Goal: Navigation & Orientation: Find specific page/section

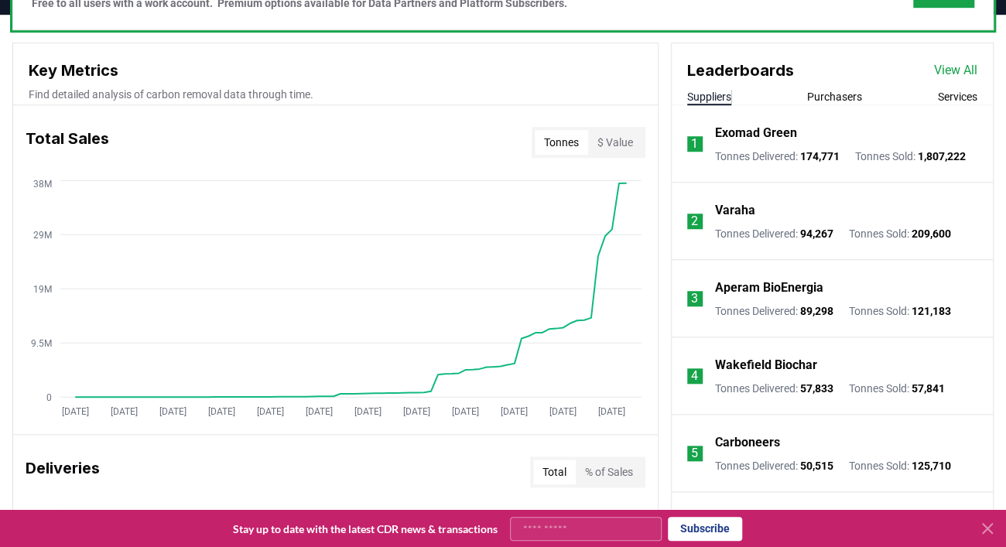
scroll to position [532, 0]
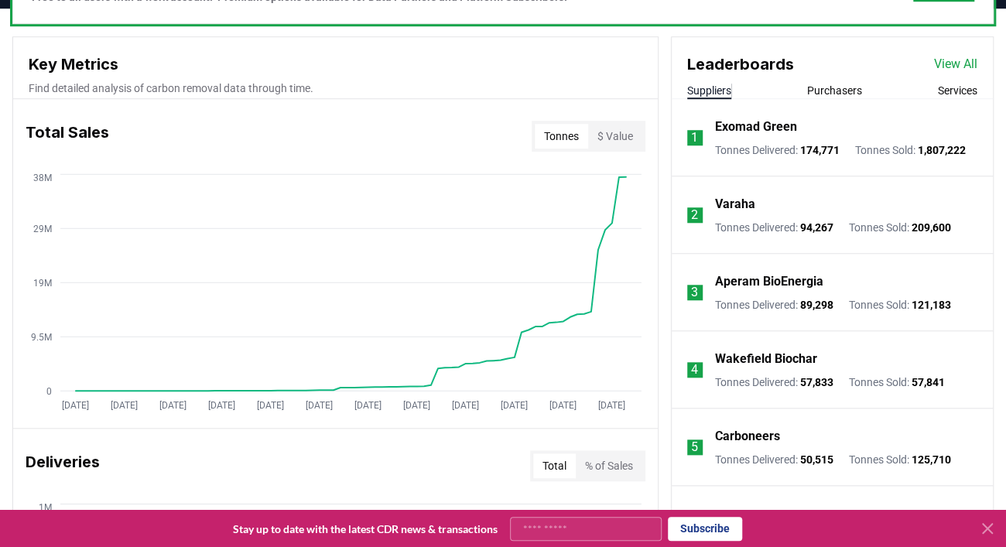
click at [615, 132] on button "$ Value" at bounding box center [615, 136] width 54 height 25
click at [570, 132] on button "Tonnes" at bounding box center [561, 136] width 53 height 25
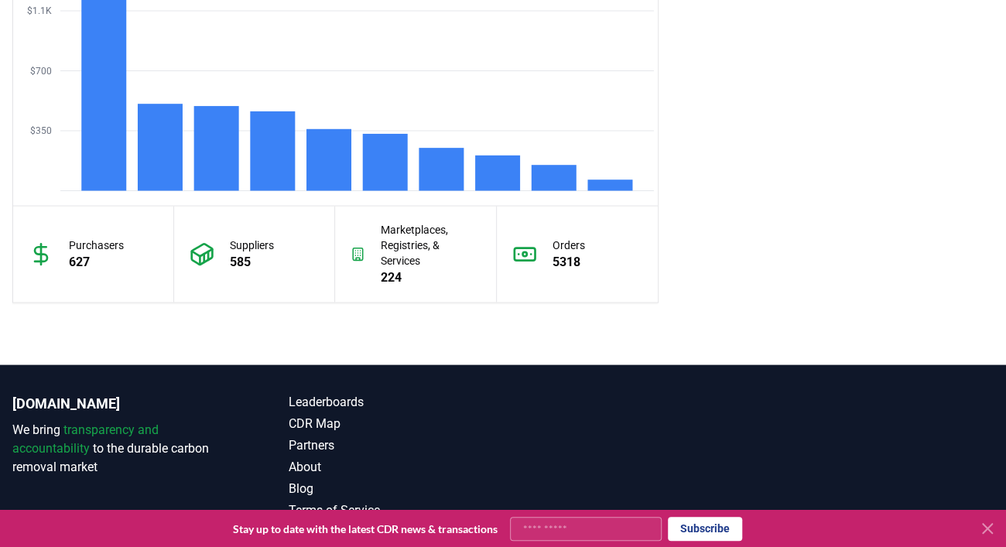
scroll to position [1455, 0]
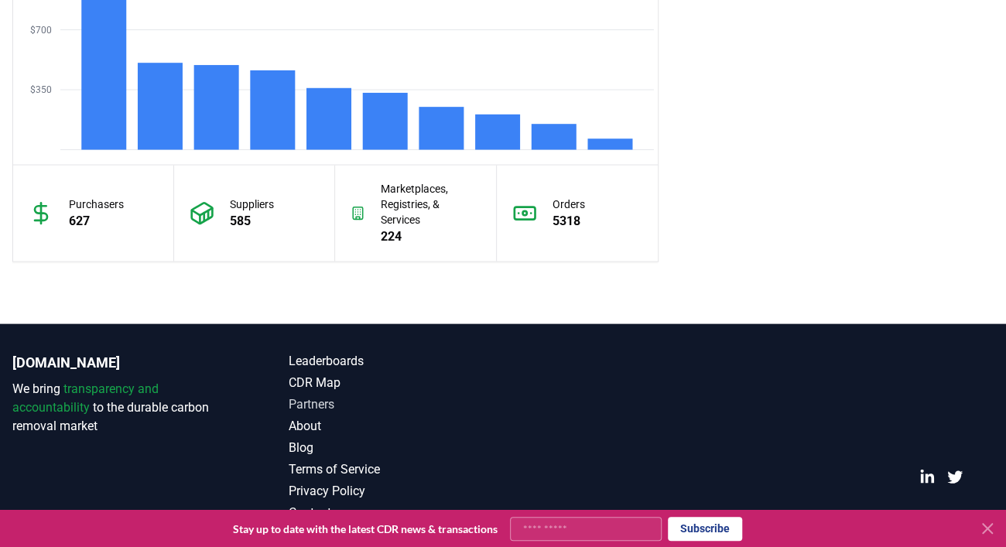
click at [319, 403] on link "Partners" at bounding box center [396, 404] width 214 height 19
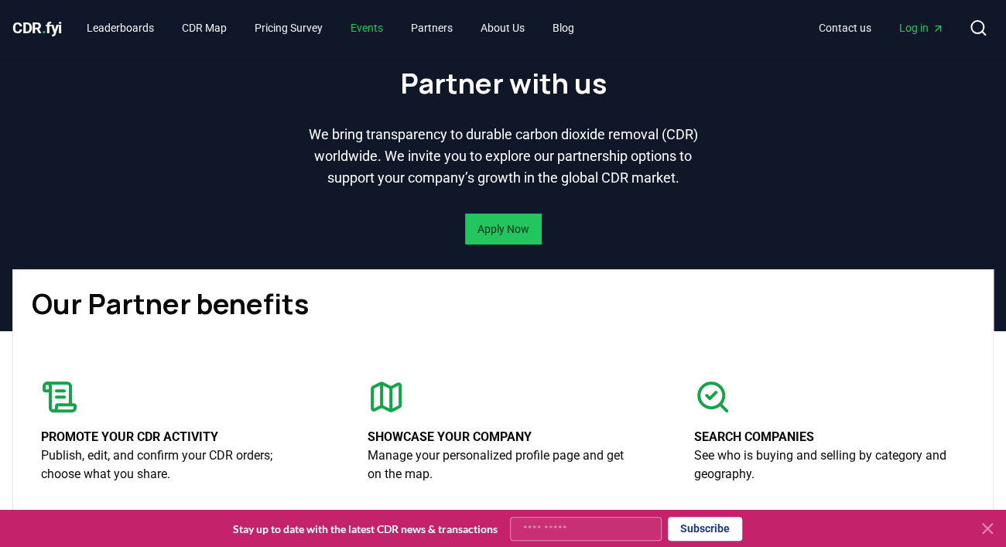
click at [381, 30] on link "Events" at bounding box center [366, 28] width 57 height 28
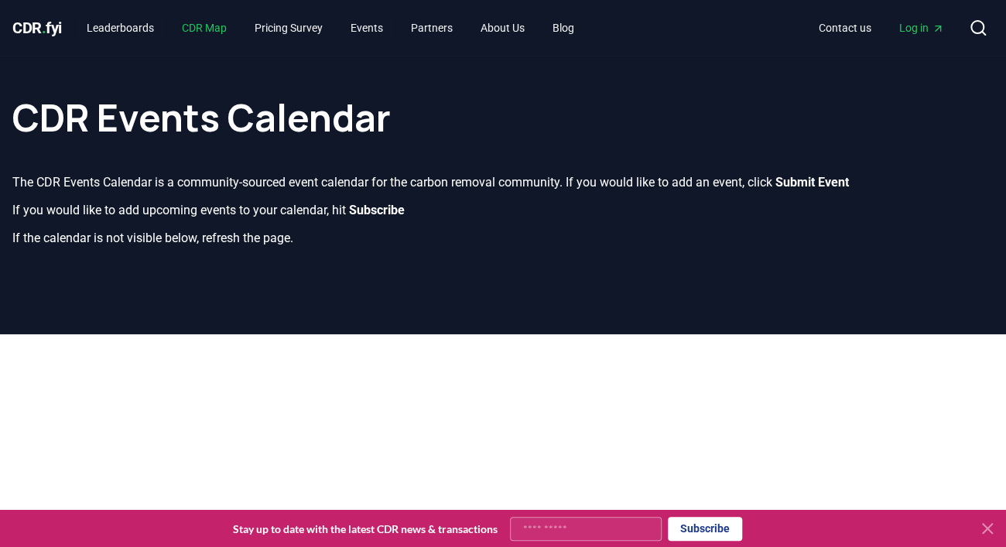
click at [210, 27] on link "CDR Map" at bounding box center [204, 28] width 70 height 28
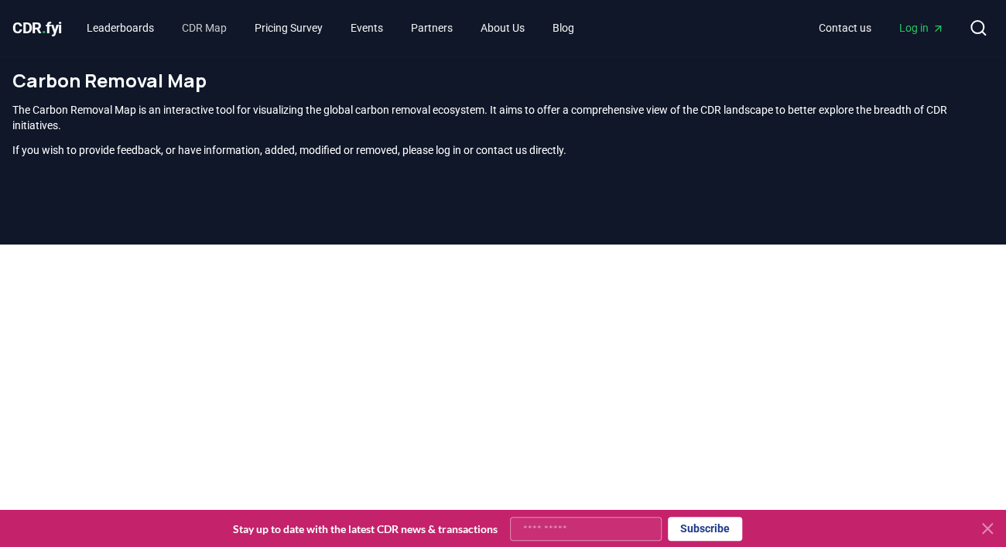
scroll to position [470, 0]
